Goal: Check status: Check status

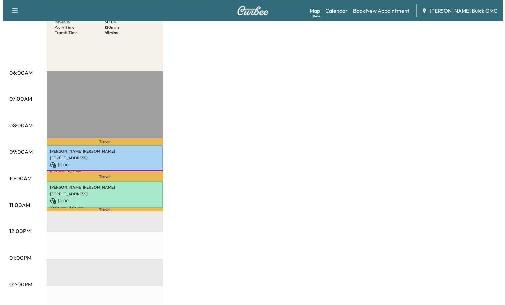
scroll to position [100, 0]
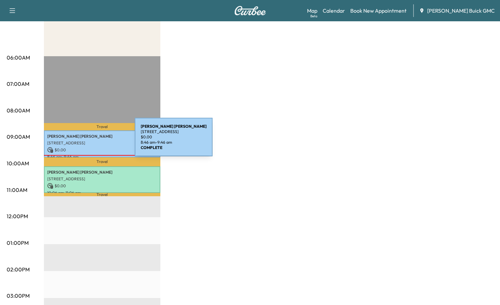
click at [85, 140] on p "[STREET_ADDRESS]" at bounding box center [102, 142] width 110 height 5
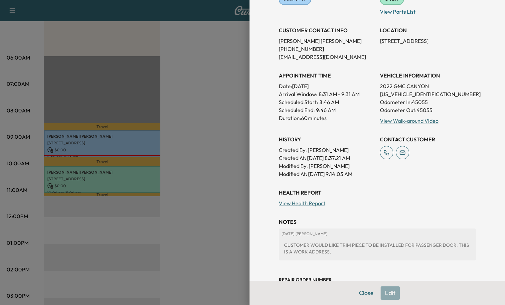
click at [211, 168] on div at bounding box center [252, 152] width 505 height 305
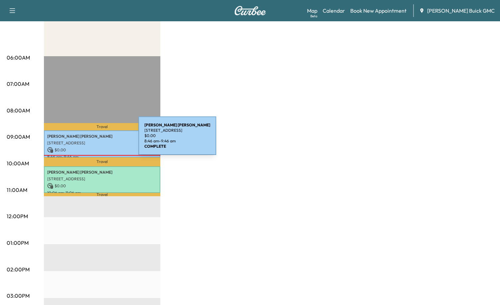
click at [88, 140] on p "[STREET_ADDRESS]" at bounding box center [102, 142] width 110 height 5
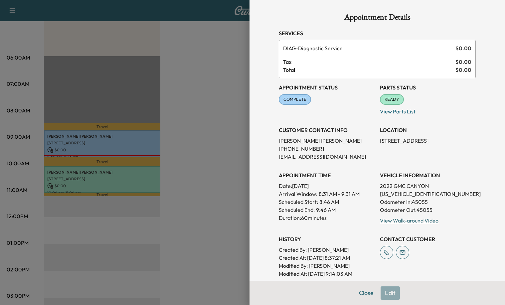
click at [203, 166] on div at bounding box center [252, 152] width 505 height 305
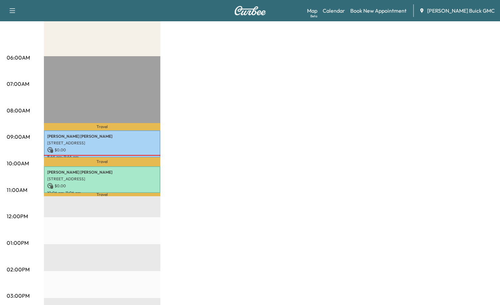
click at [421, 90] on div "Van Name 1 Revenue $ 0.00 Work Time 120 mins Transit Time 45 mins Travel [PERSO…" at bounding box center [268, 236] width 449 height 499
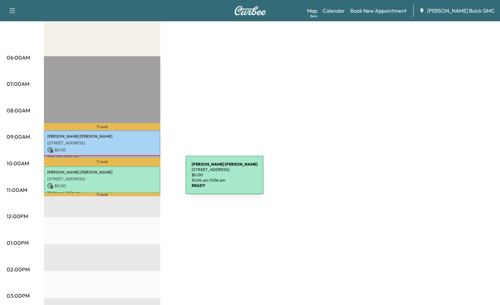
click at [136, 179] on p "[STREET_ADDRESS]" at bounding box center [102, 178] width 110 height 5
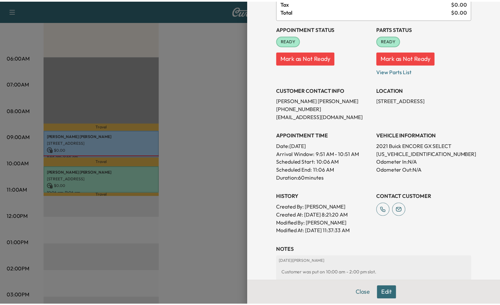
scroll to position [66, 0]
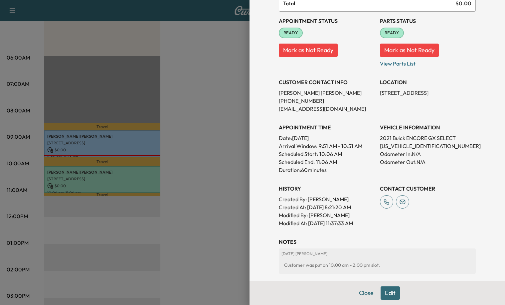
click at [212, 199] on div at bounding box center [252, 152] width 505 height 305
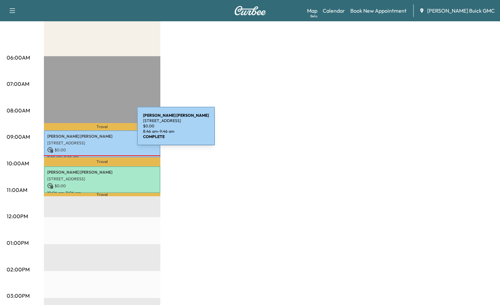
click at [87, 130] on div "[PERSON_NAME] [STREET_ADDRESS][PERSON_NAME] $ 0.00 8:46 am - 9:46 am" at bounding box center [102, 143] width 116 height 27
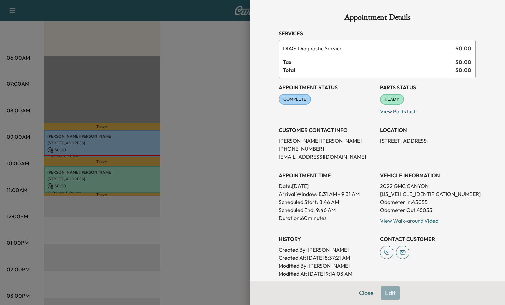
click at [182, 139] on div at bounding box center [252, 152] width 505 height 305
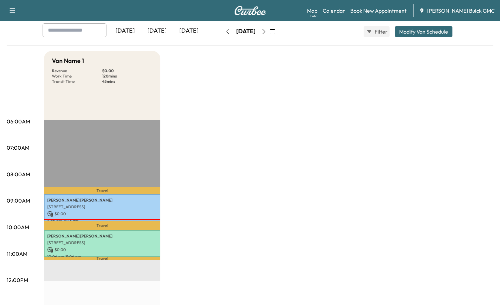
scroll to position [0, 0]
